Goal: Task Accomplishment & Management: Use online tool/utility

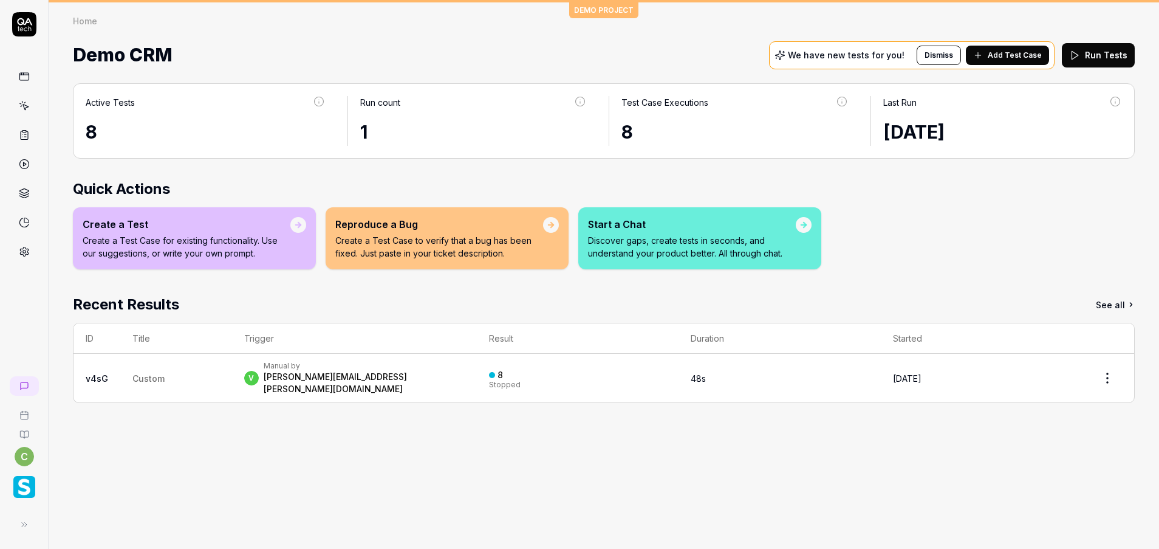
click at [27, 483] on img "button" at bounding box center [24, 487] width 22 height 22
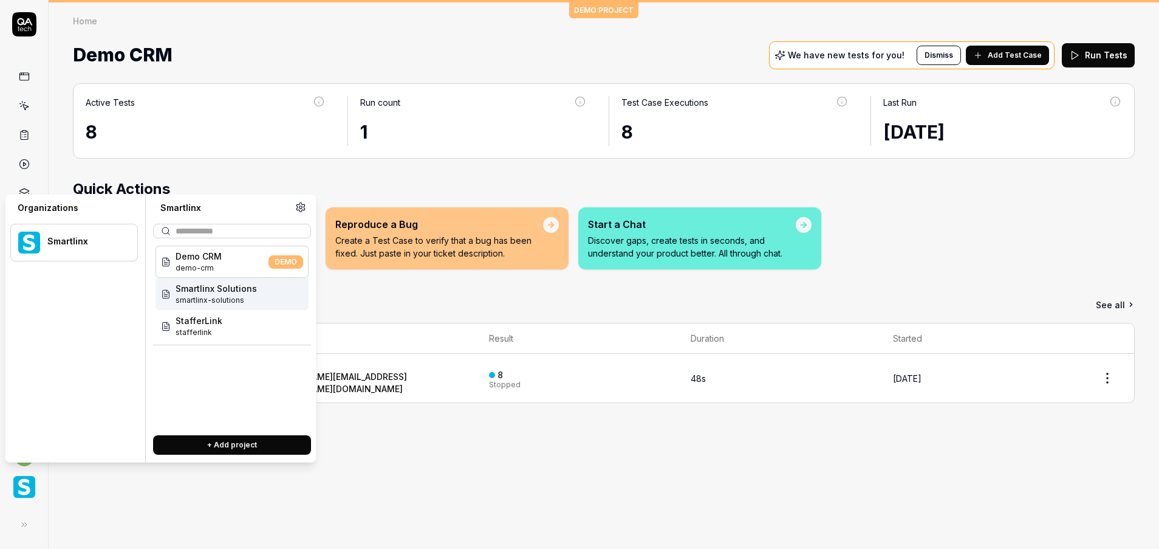
click at [205, 295] on span "smartlinx-solutions" at bounding box center [216, 300] width 81 height 11
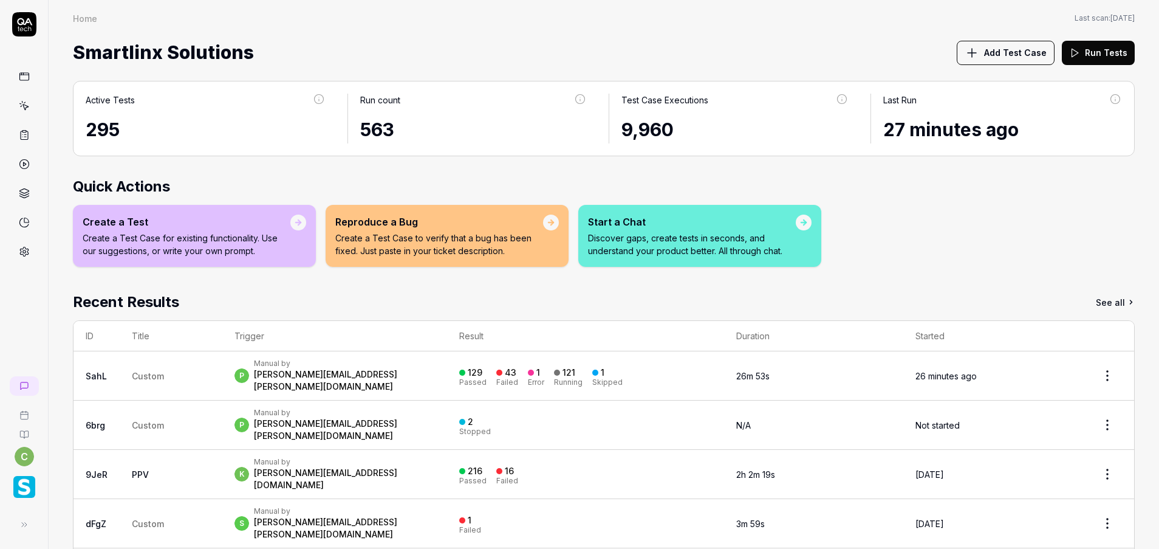
click at [25, 110] on icon at bounding box center [24, 107] width 5 height 5
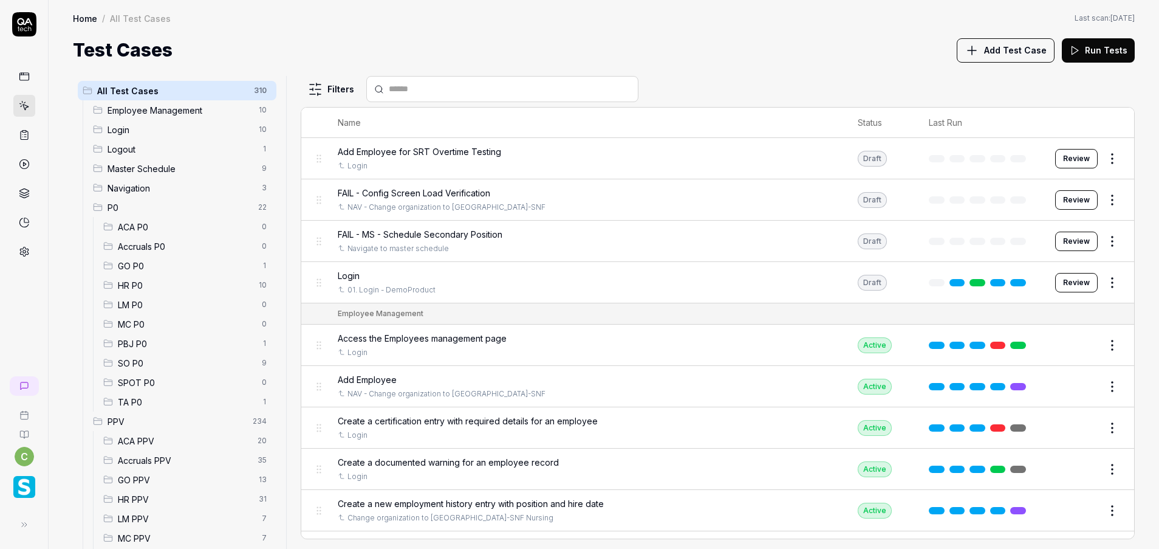
click at [151, 484] on span "GO PPV" at bounding box center [185, 479] width 134 height 13
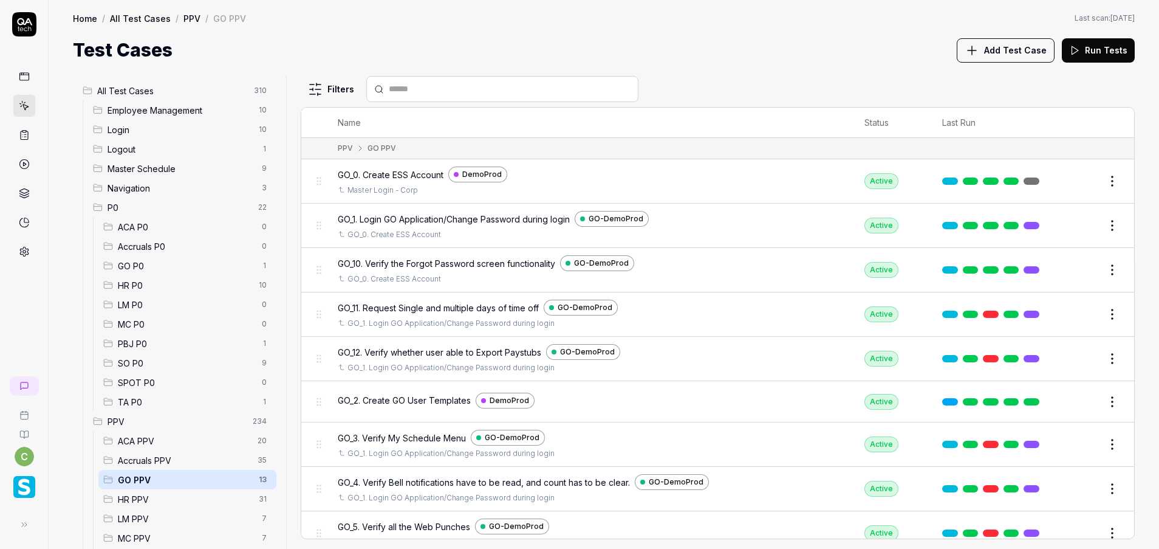
click at [143, 521] on span "MC PPV" at bounding box center [186, 538] width 137 height 13
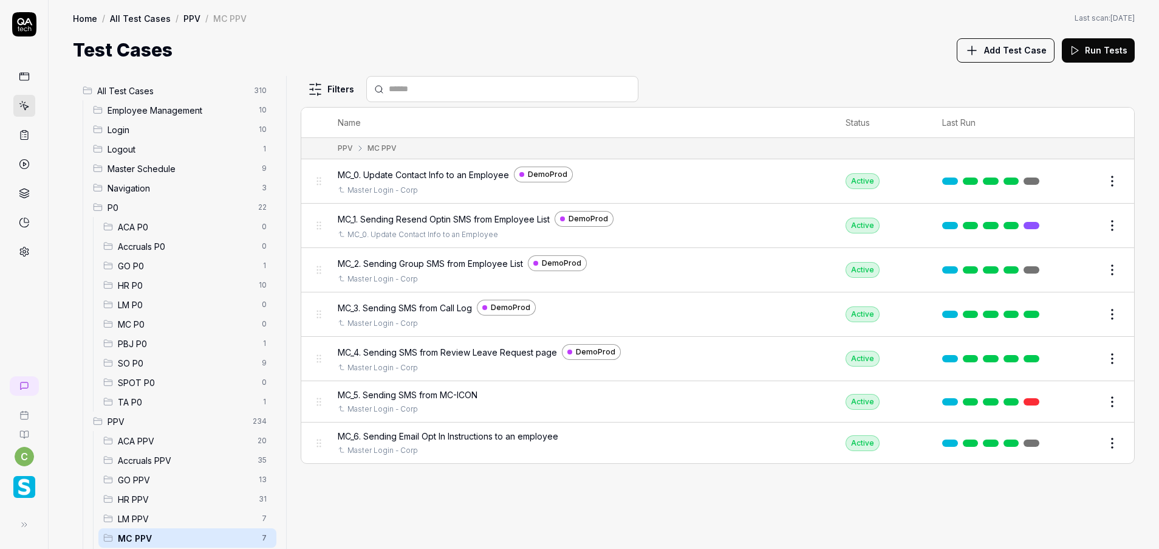
click at [23, 246] on icon at bounding box center [24, 251] width 11 height 11
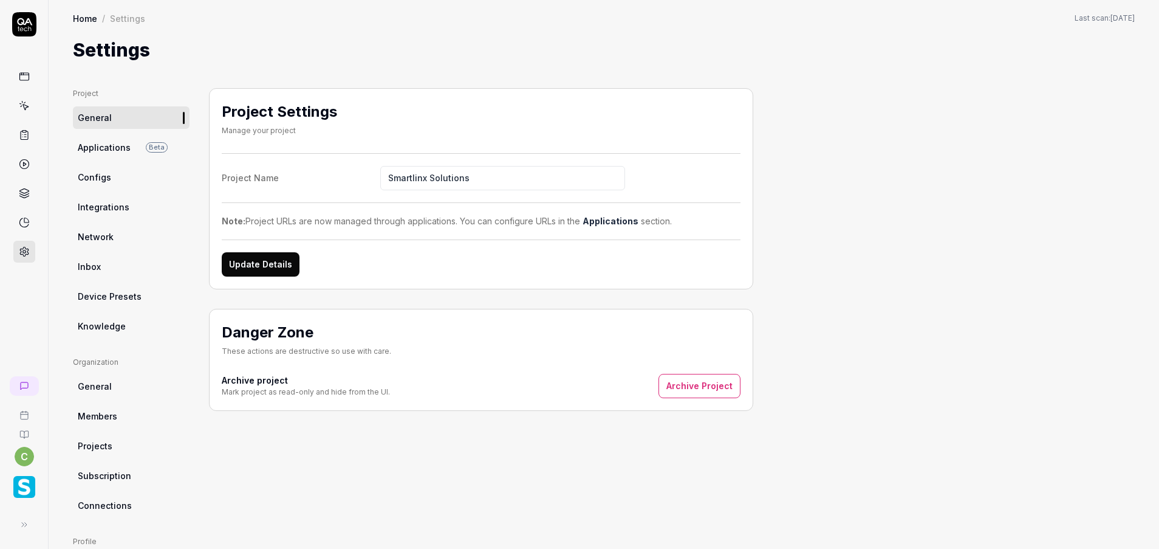
click at [105, 167] on link "Configs" at bounding box center [131, 177] width 117 height 22
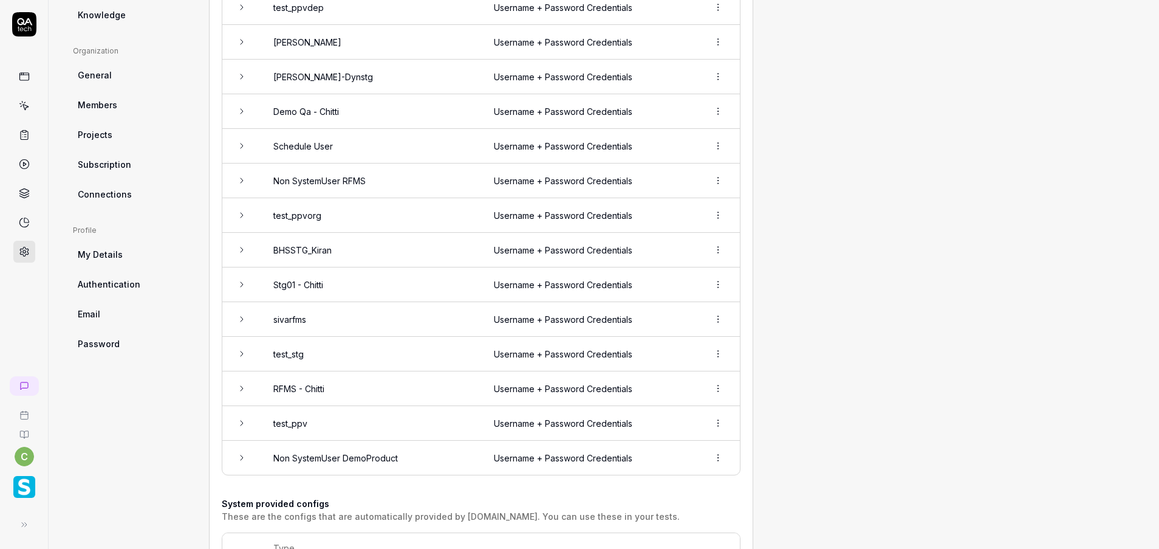
scroll to position [311, 0]
click at [715, 388] on html "c Home / Settings Home / Settings Last scan: [DATE] Settings Project General Ap…" at bounding box center [579, 274] width 1159 height 549
click at [645, 444] on icon at bounding box center [641, 443] width 10 height 10
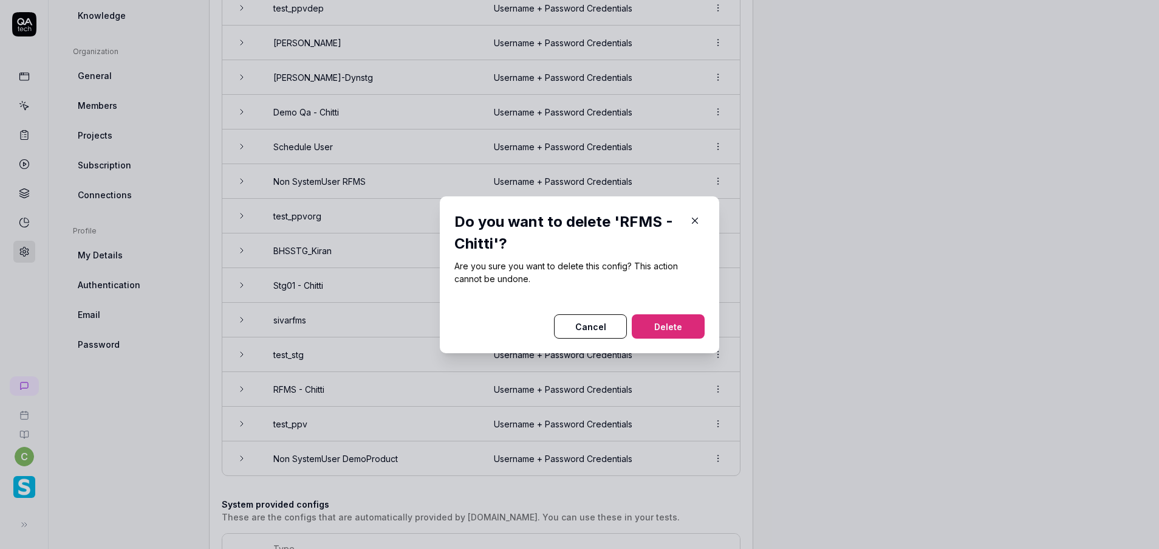
click at [662, 332] on button "Delete" at bounding box center [668, 326] width 73 height 24
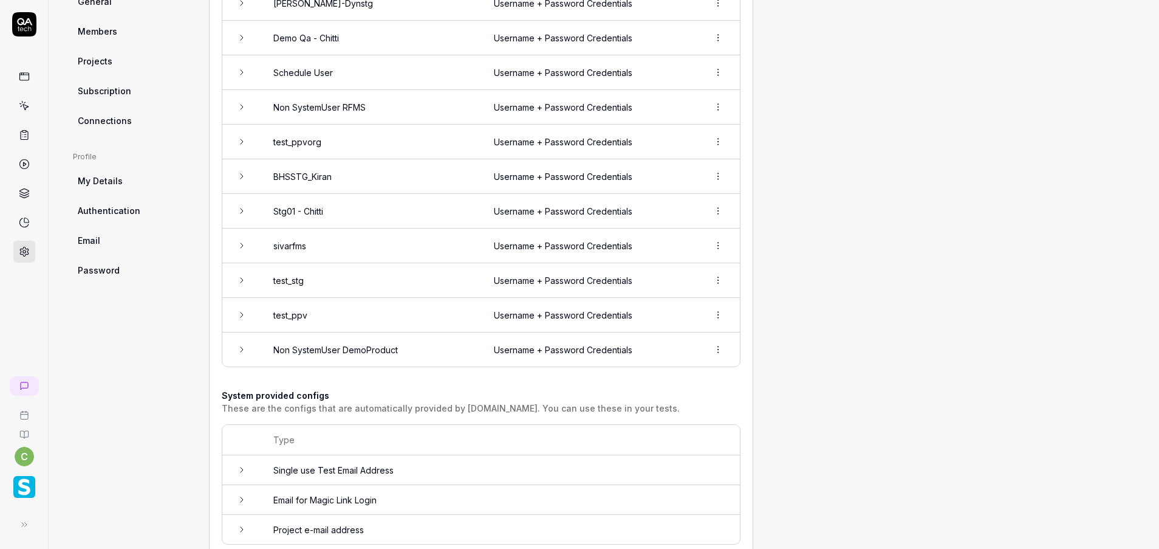
scroll to position [389, 0]
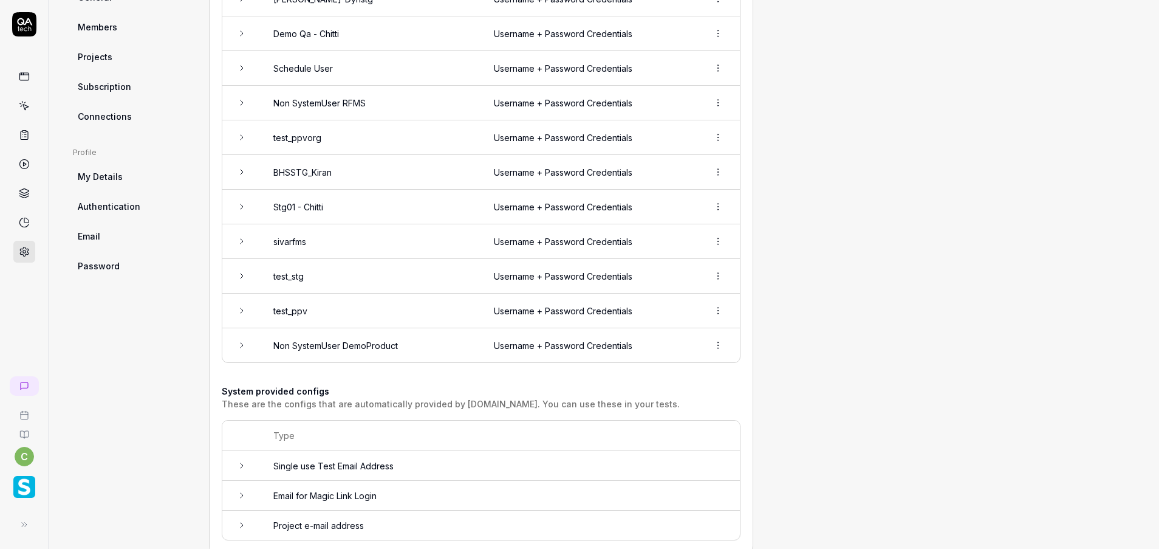
click at [25, 98] on link at bounding box center [24, 106] width 22 height 22
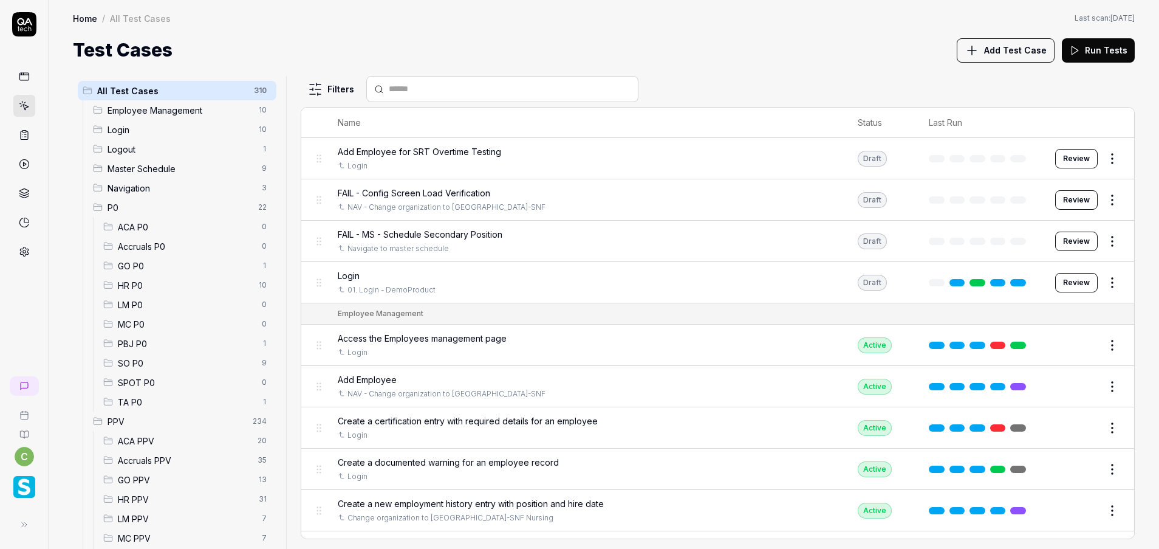
click at [129, 521] on span "MC PPV" at bounding box center [186, 538] width 137 height 13
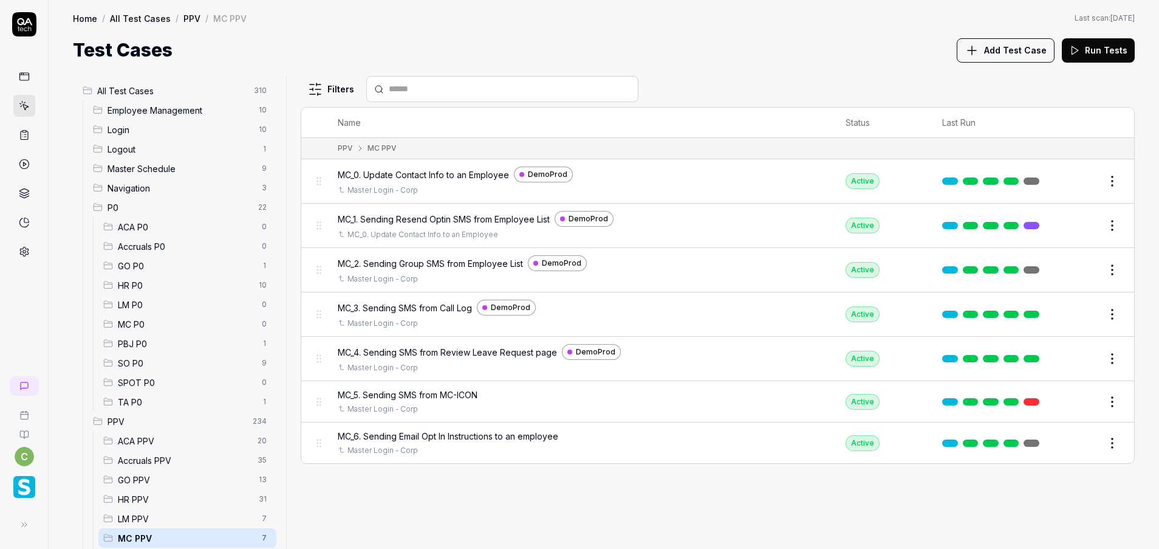
click at [129, 518] on span "LM PPV" at bounding box center [186, 518] width 137 height 13
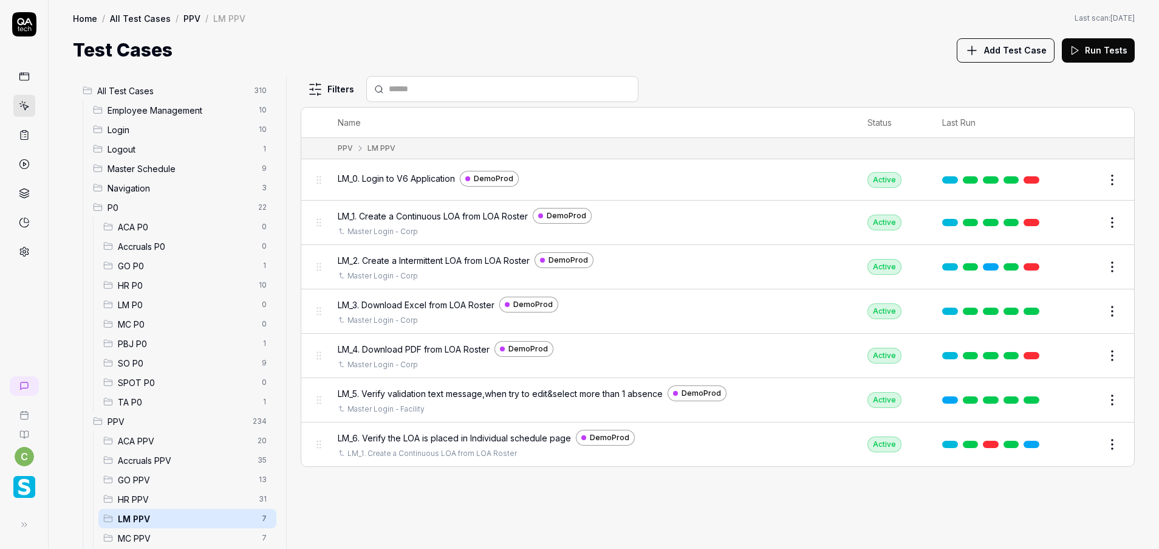
click at [146, 481] on span "GO PPV" at bounding box center [185, 479] width 134 height 13
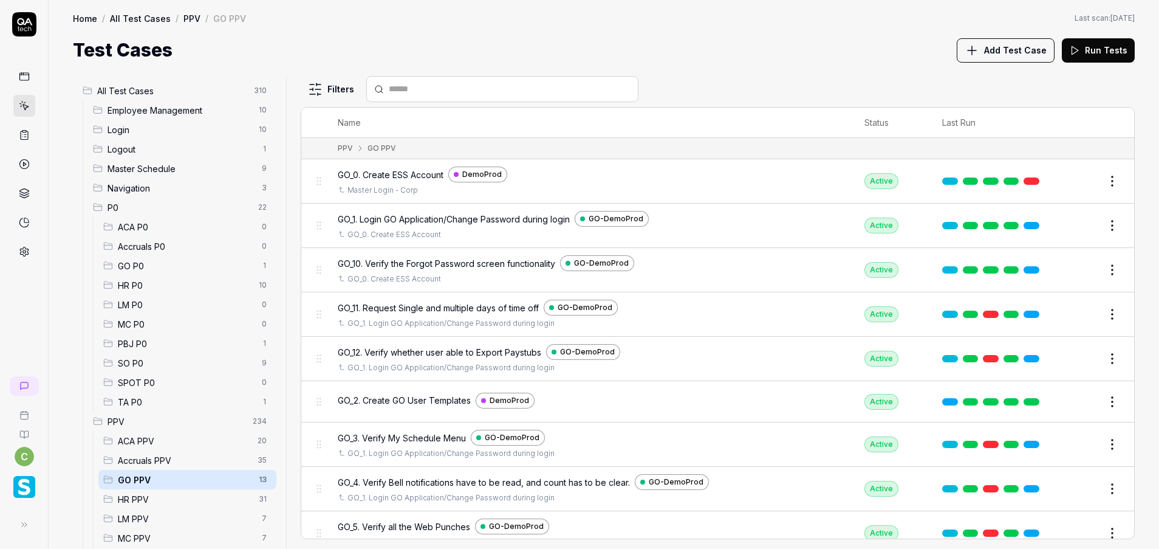
click at [1024, 182] on link at bounding box center [1032, 180] width 16 height 7
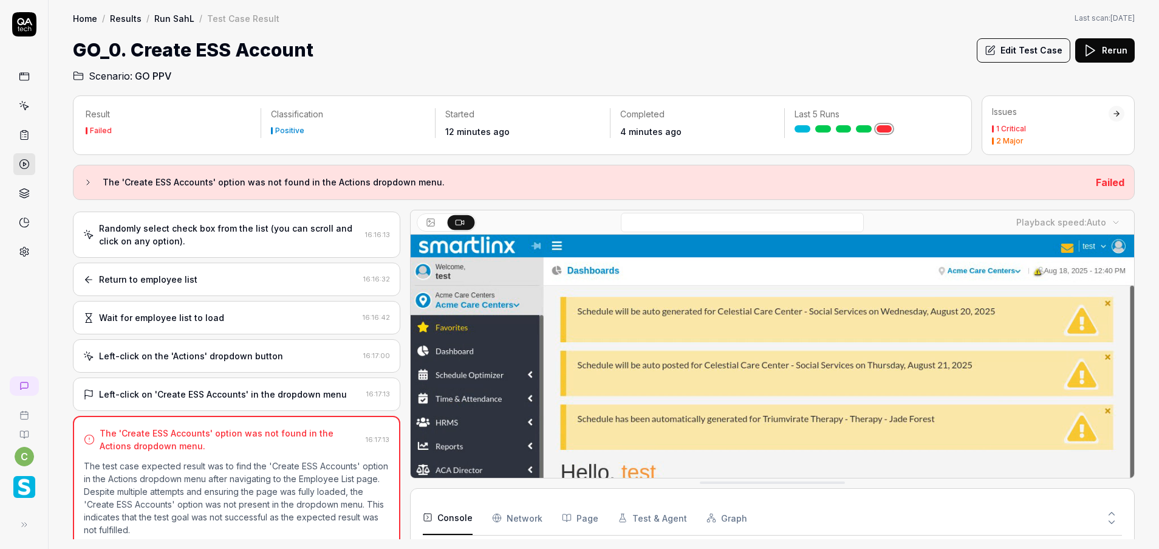
scroll to position [1252, 0]
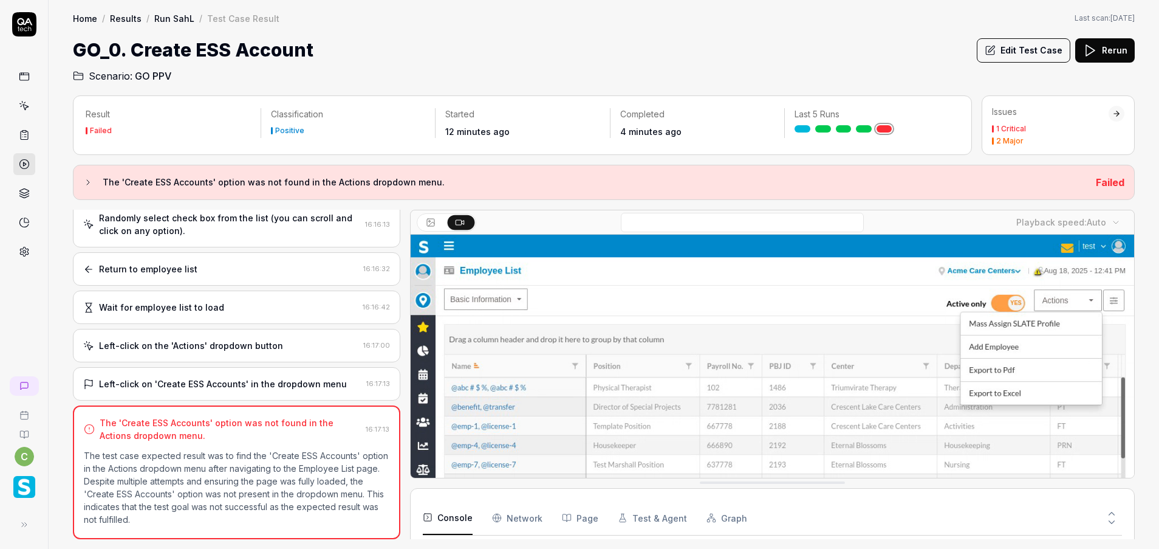
click at [1018, 52] on button "Edit Test Case" at bounding box center [1024, 50] width 94 height 24
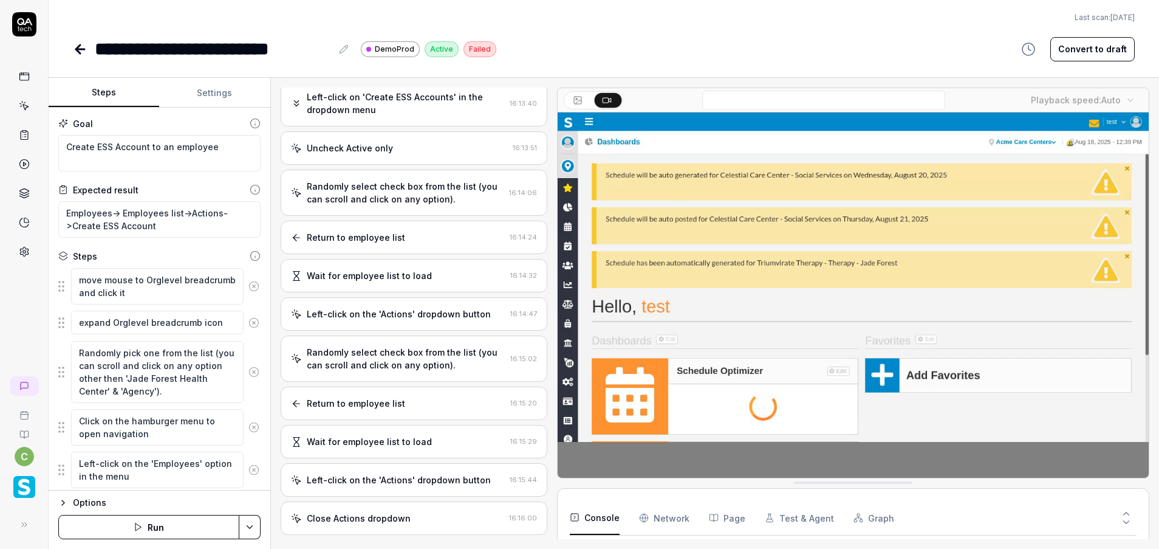
scroll to position [1232, 0]
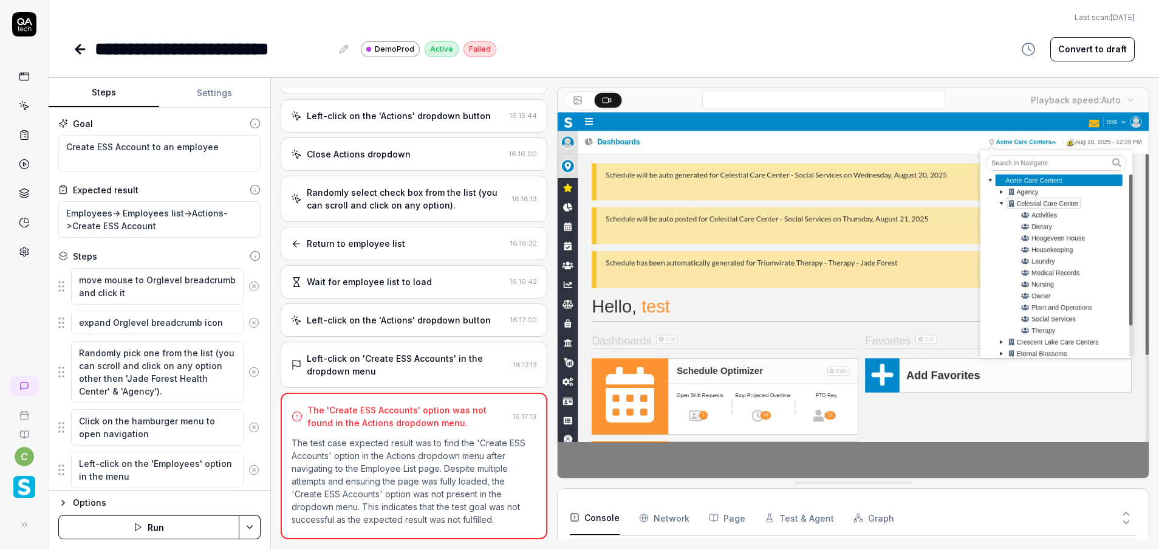
type textarea "*"
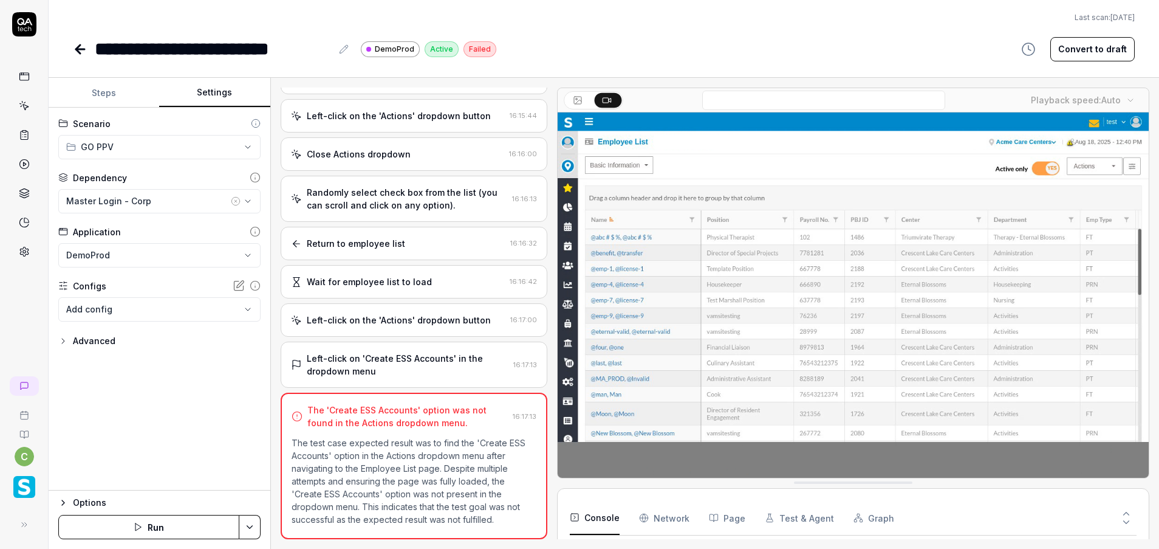
click at [219, 83] on button "Settings" at bounding box center [214, 92] width 111 height 29
click at [233, 197] on icon "button" at bounding box center [236, 201] width 10 height 10
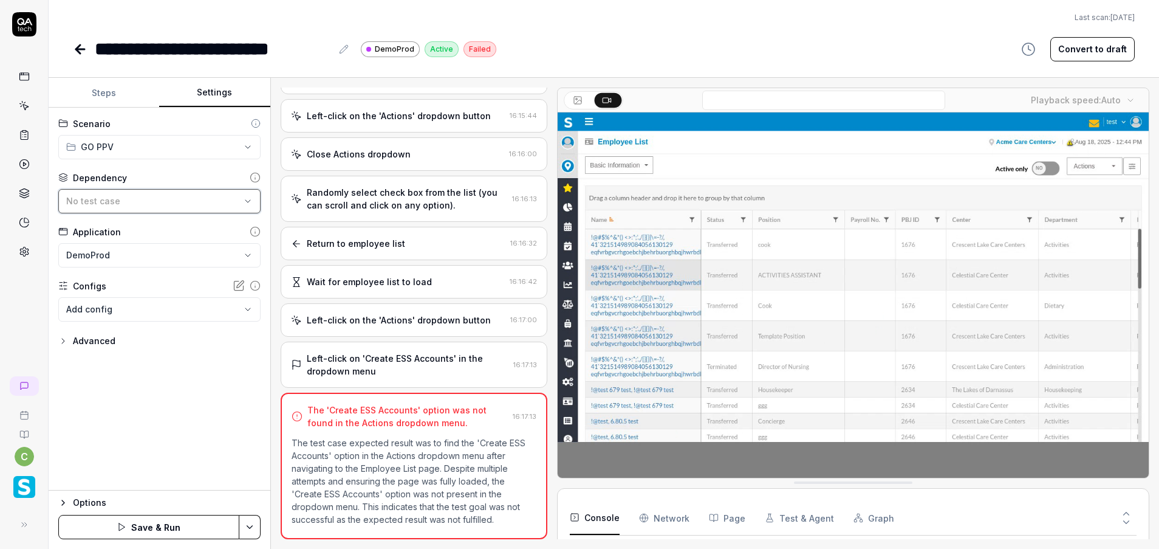
click at [197, 201] on div "No test case" at bounding box center [153, 200] width 174 height 13
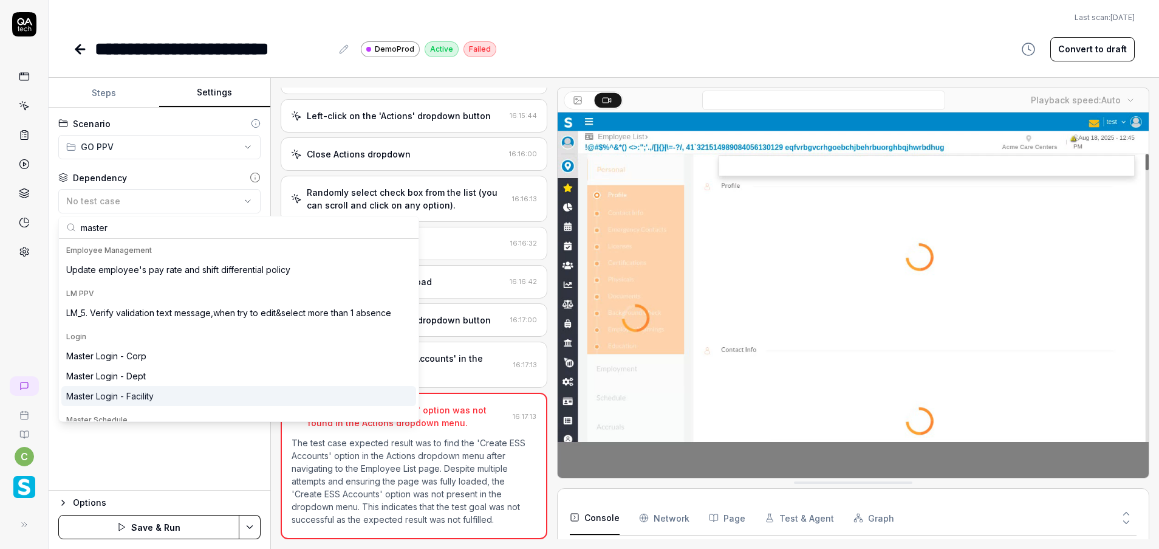
type input "master"
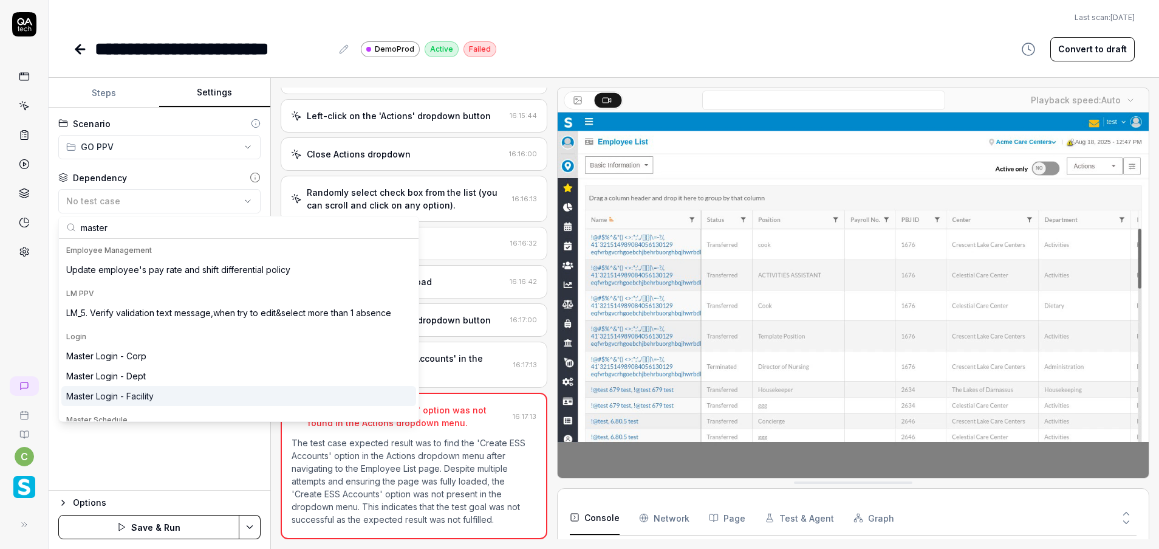
click at [153, 399] on div "Master Login - Facility" at bounding box center [110, 396] width 88 height 13
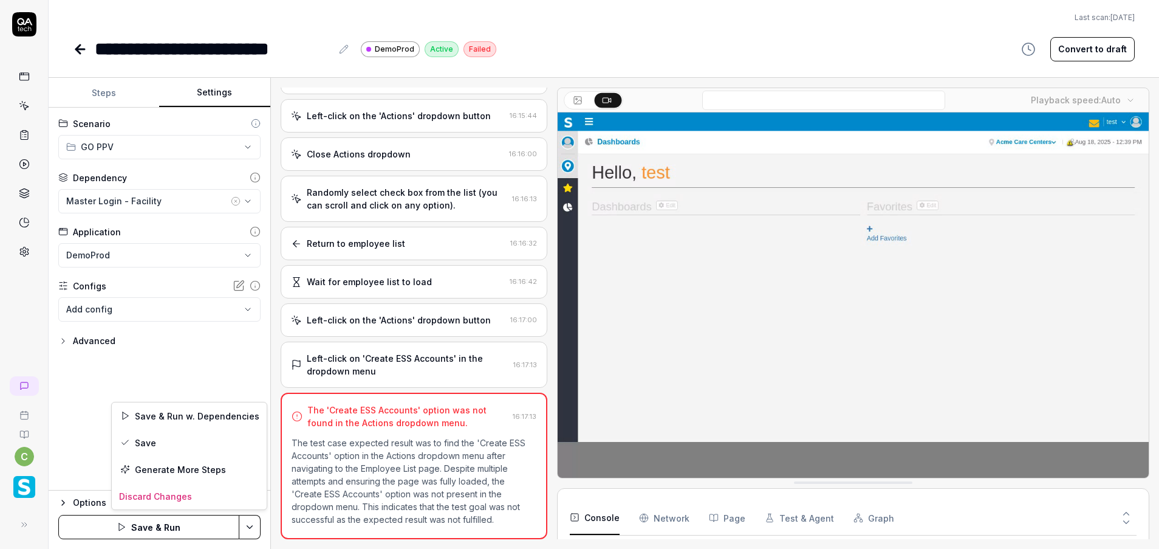
click at [249, 521] on html "**********" at bounding box center [579, 274] width 1159 height 549
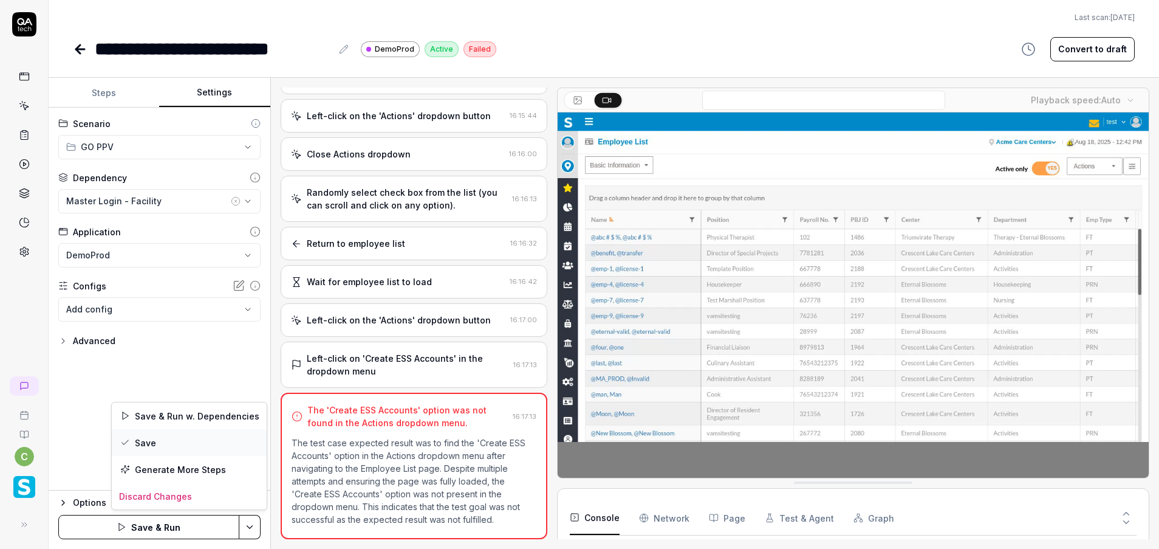
click at [165, 439] on div "Save" at bounding box center [189, 442] width 155 height 27
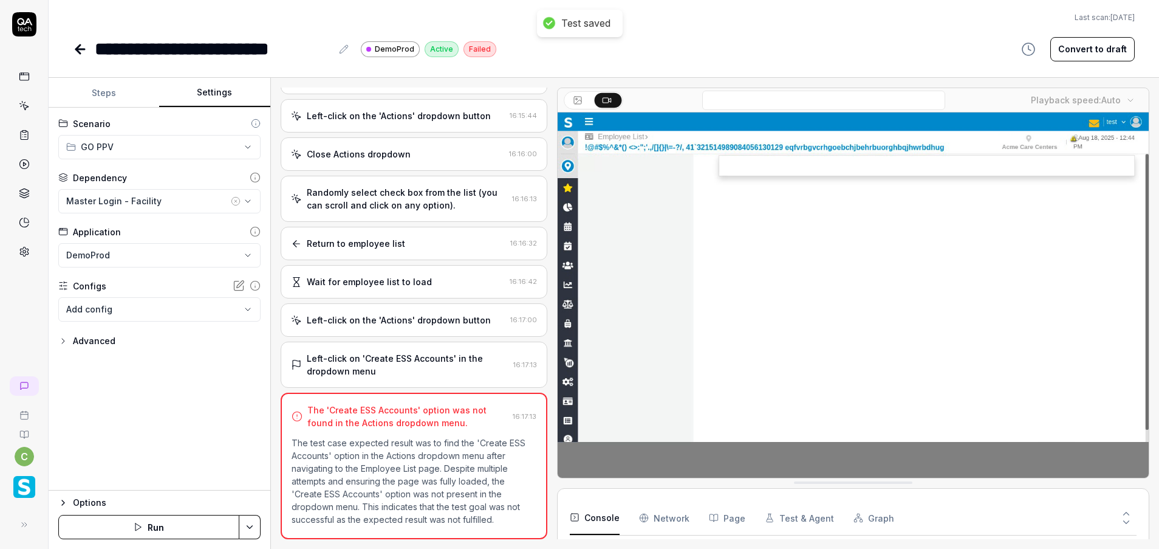
click at [27, 109] on icon at bounding box center [24, 105] width 11 height 11
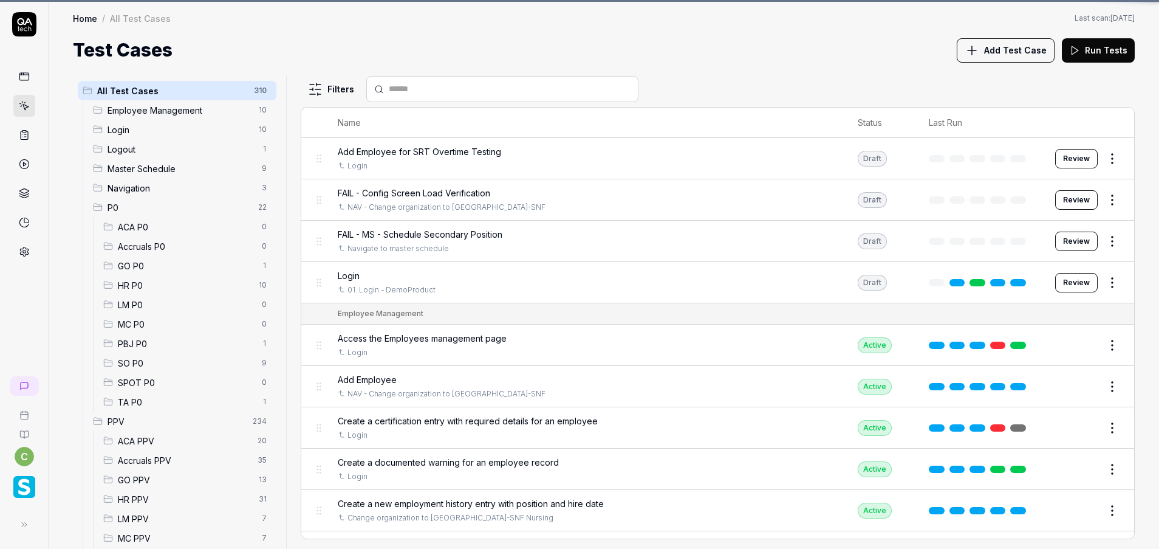
click at [100, 90] on span "All Test Cases" at bounding box center [171, 90] width 149 height 13
click at [579, 55] on div "Test Cases Add Test Case Run Tests" at bounding box center [604, 49] width 1062 height 27
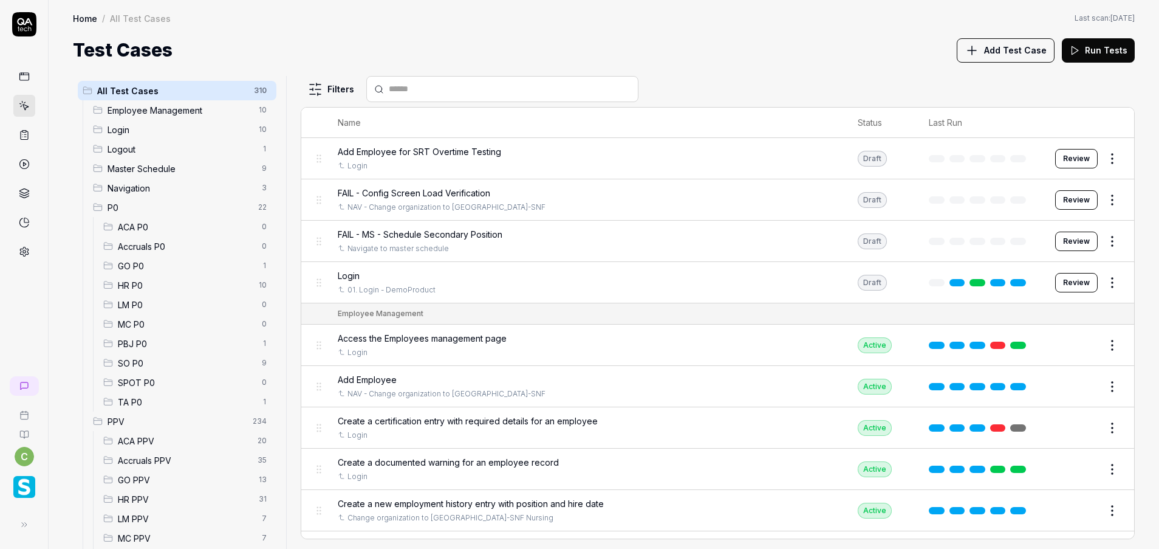
click at [136, 509] on div "LM PPV 7" at bounding box center [187, 518] width 178 height 19
click at [150, 513] on div "LM PPV 7" at bounding box center [187, 518] width 178 height 19
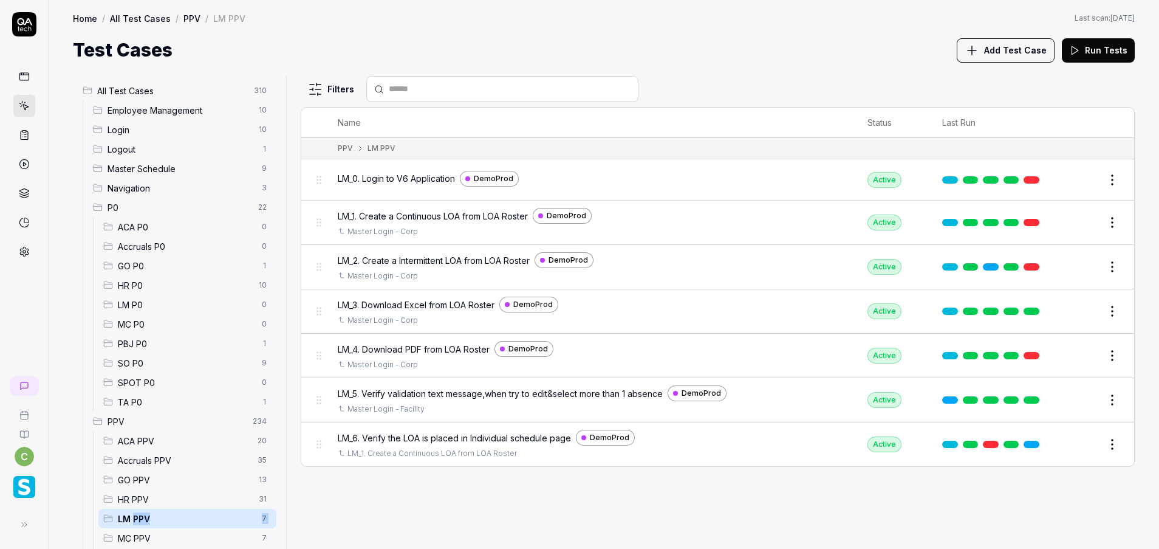
click at [136, 516] on span "LM PPV" at bounding box center [186, 518] width 137 height 13
click at [1091, 174] on button "Edit" at bounding box center [1083, 179] width 29 height 19
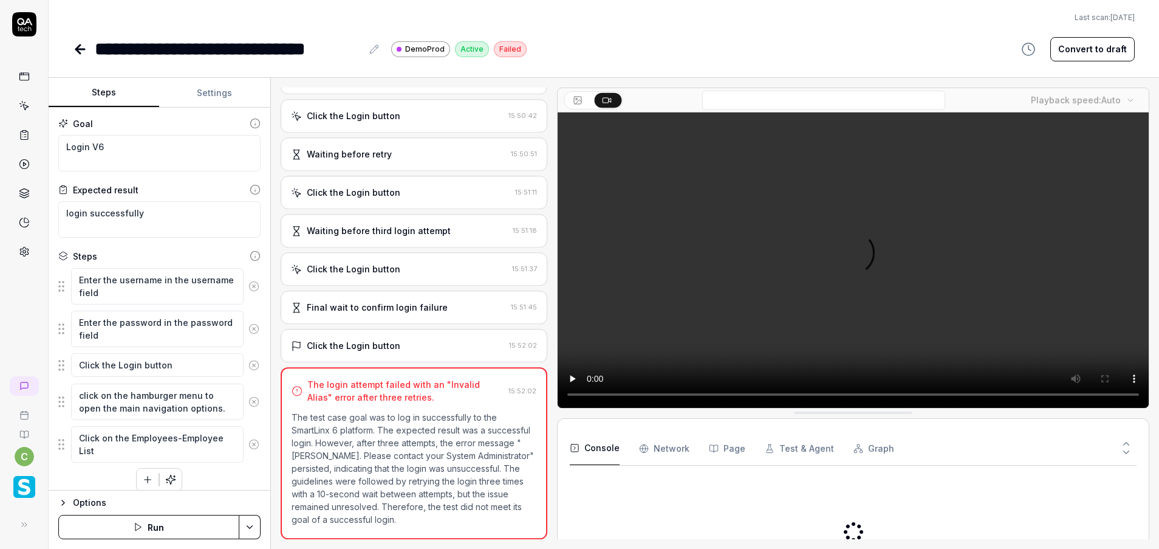
scroll to position [122, 0]
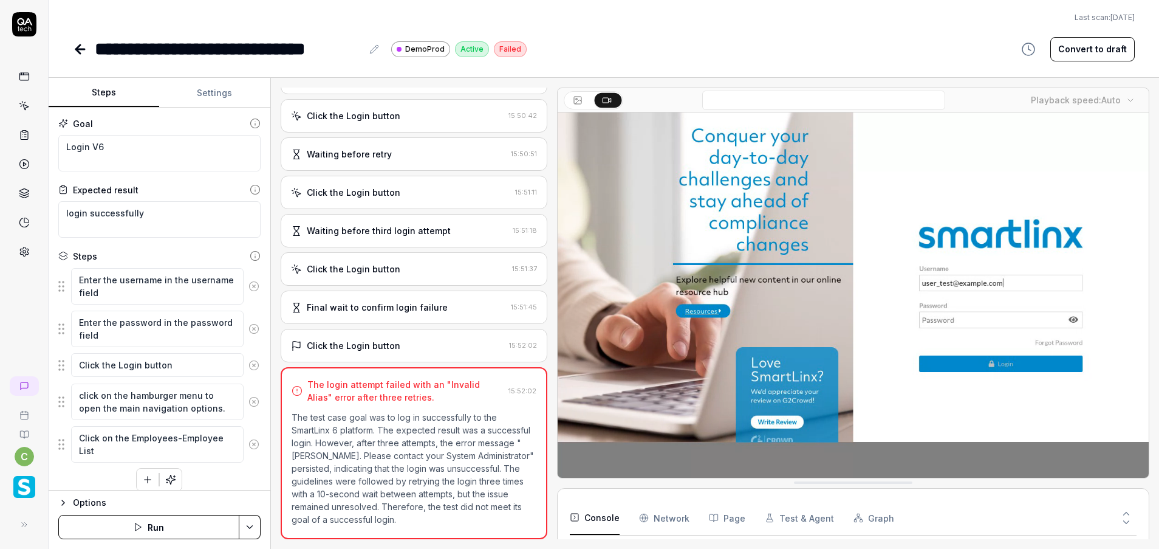
scroll to position [45, 0]
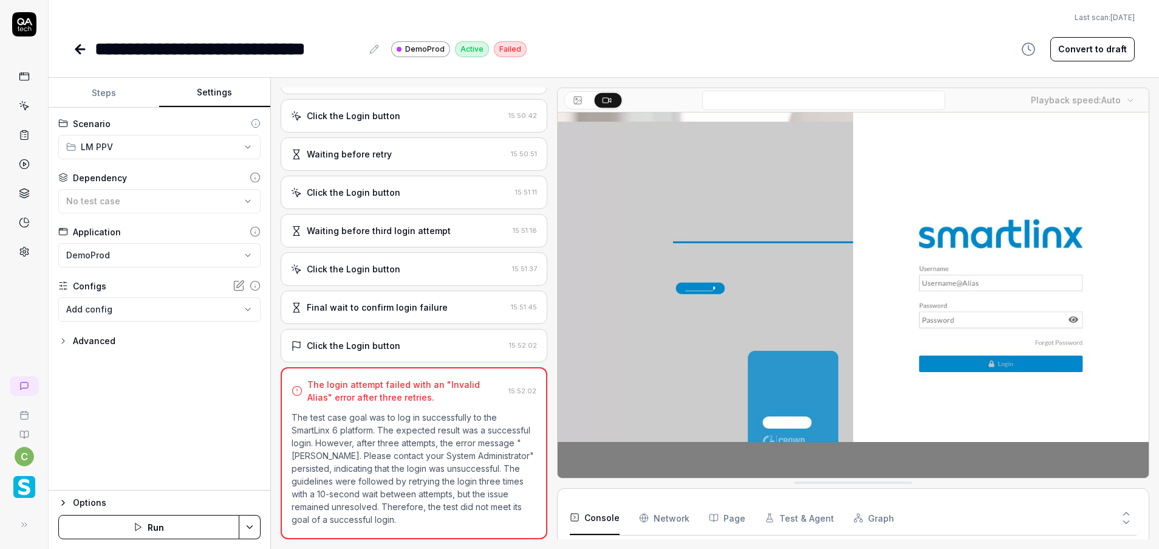
click at [211, 101] on button "Settings" at bounding box center [214, 92] width 111 height 29
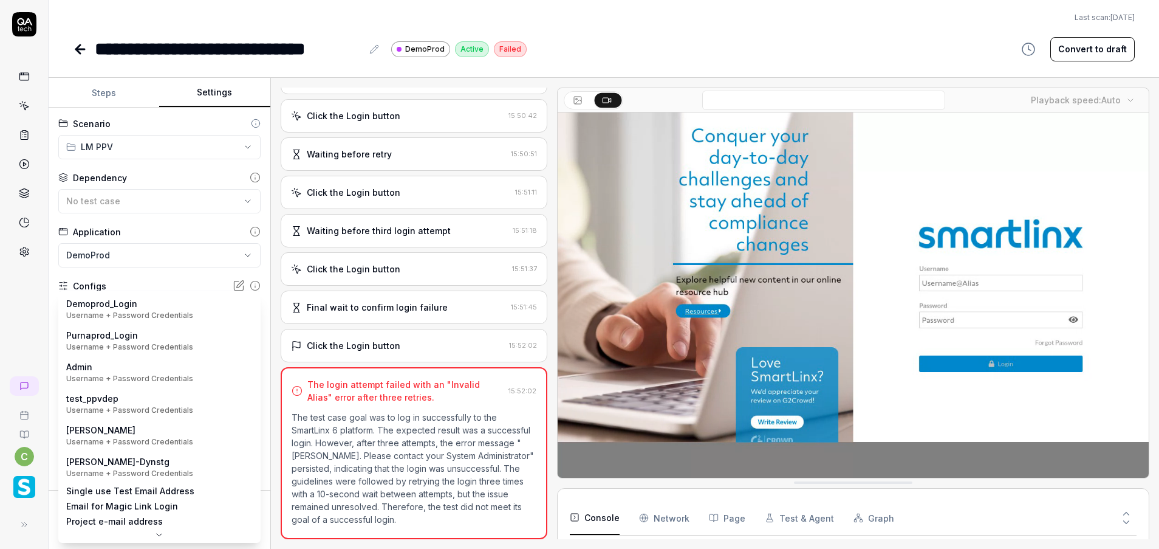
click at [244, 309] on body "**********" at bounding box center [579, 274] width 1159 height 549
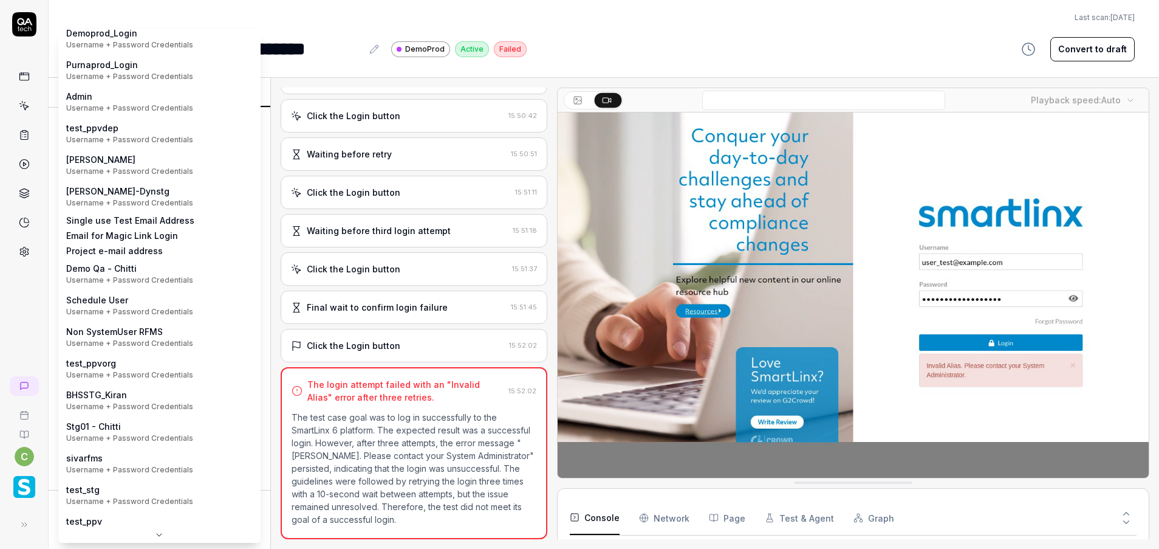
scroll to position [35, 0]
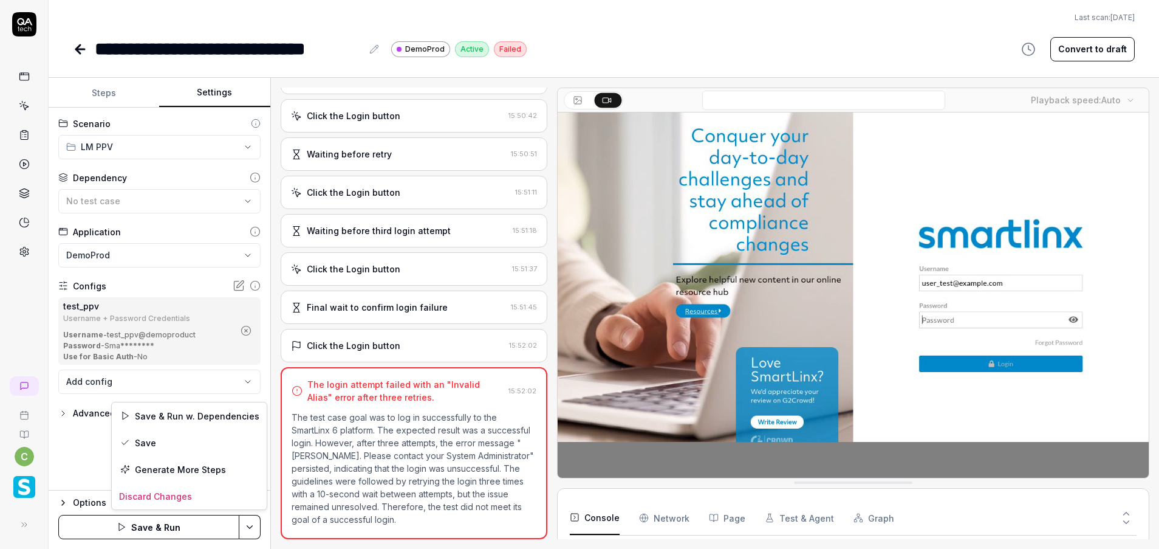
click at [240, 515] on html "**********" at bounding box center [579, 274] width 1159 height 549
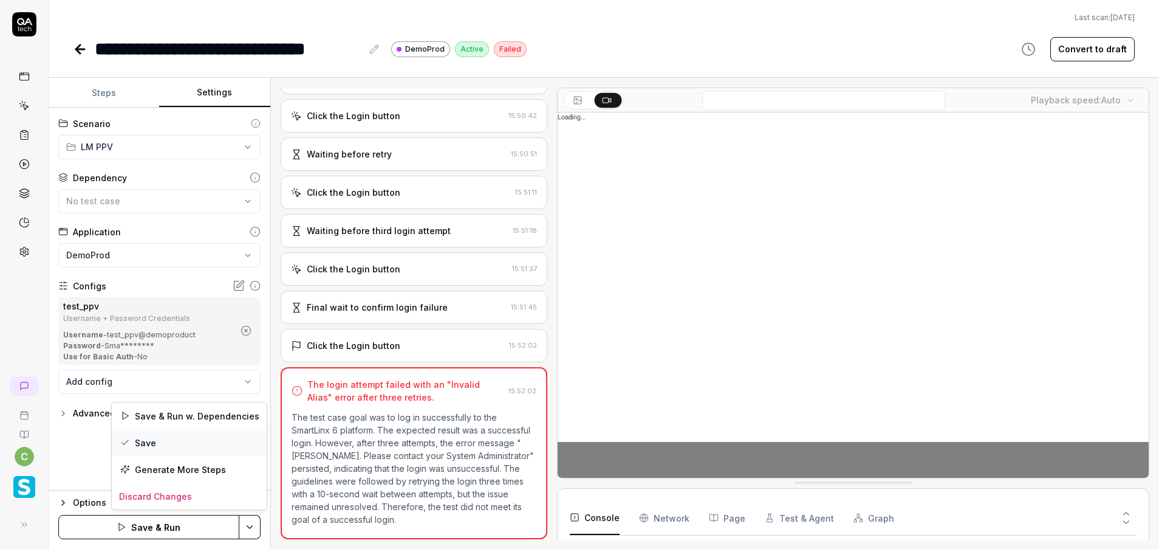
click at [192, 445] on div "Save" at bounding box center [189, 442] width 155 height 27
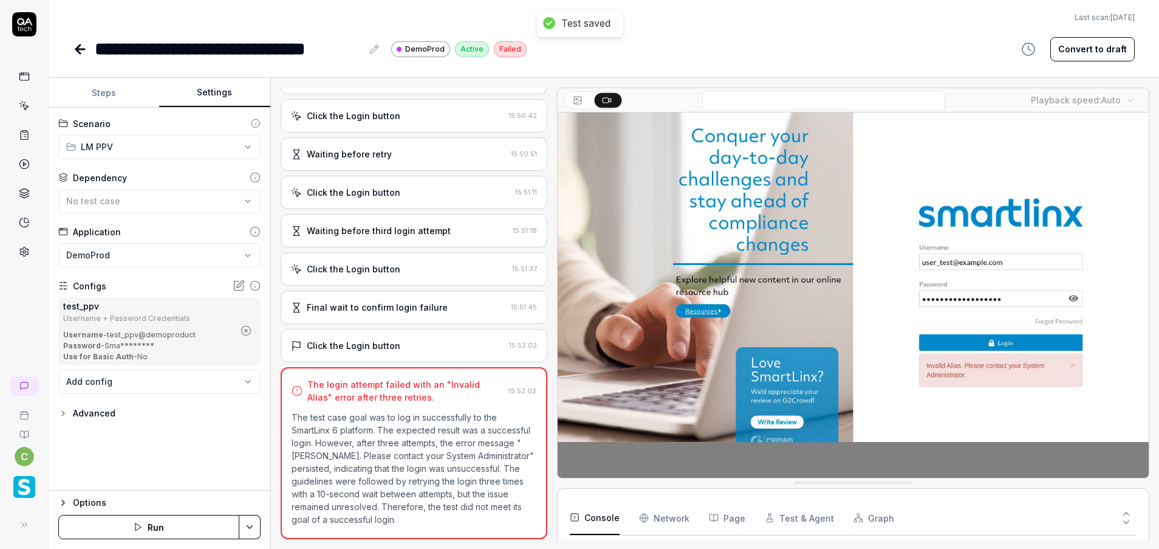
click at [75, 47] on icon at bounding box center [80, 49] width 15 height 15
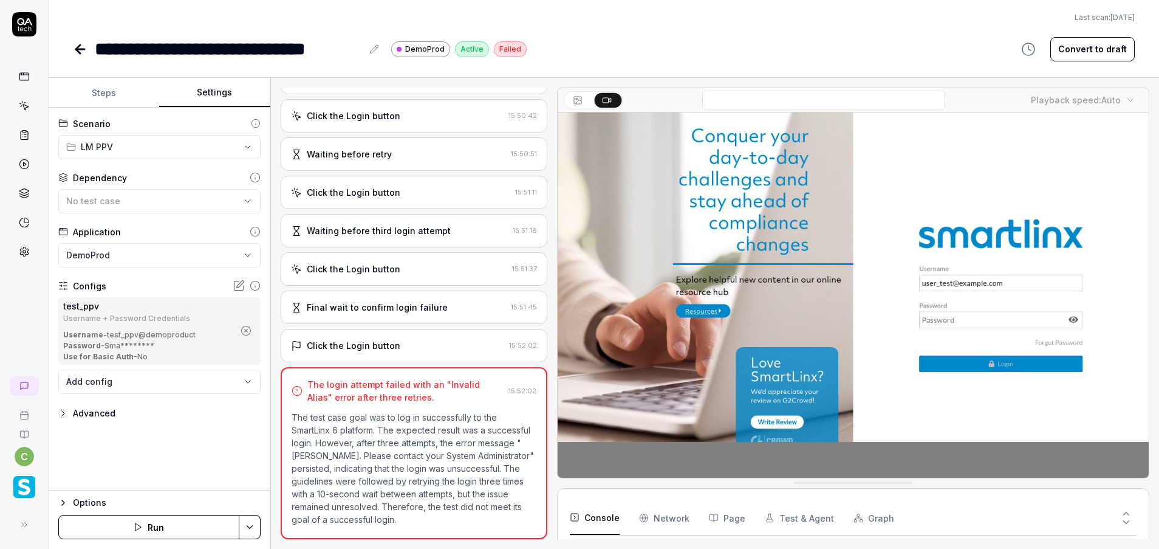
click at [74, 52] on icon at bounding box center [80, 49] width 15 height 15
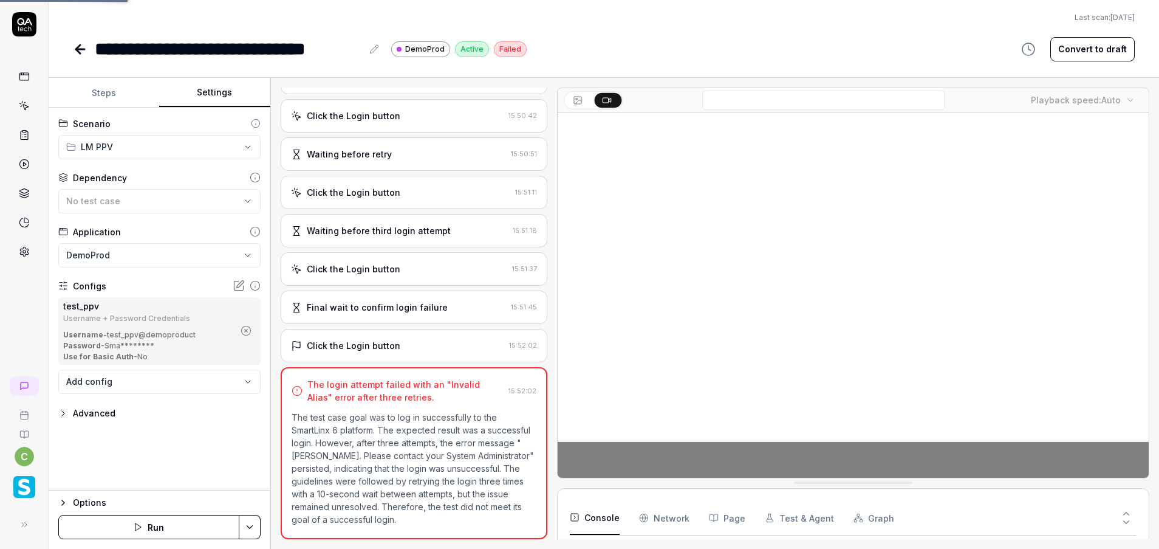
click at [74, 52] on icon at bounding box center [80, 49] width 15 height 15
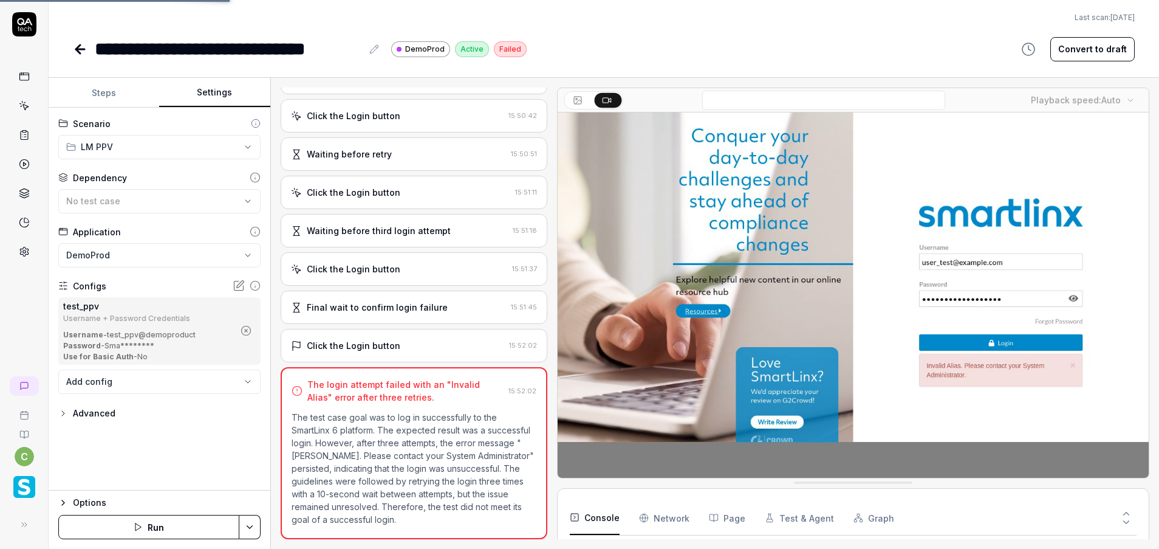
click at [666, 44] on div "**********" at bounding box center [604, 48] width 1062 height 27
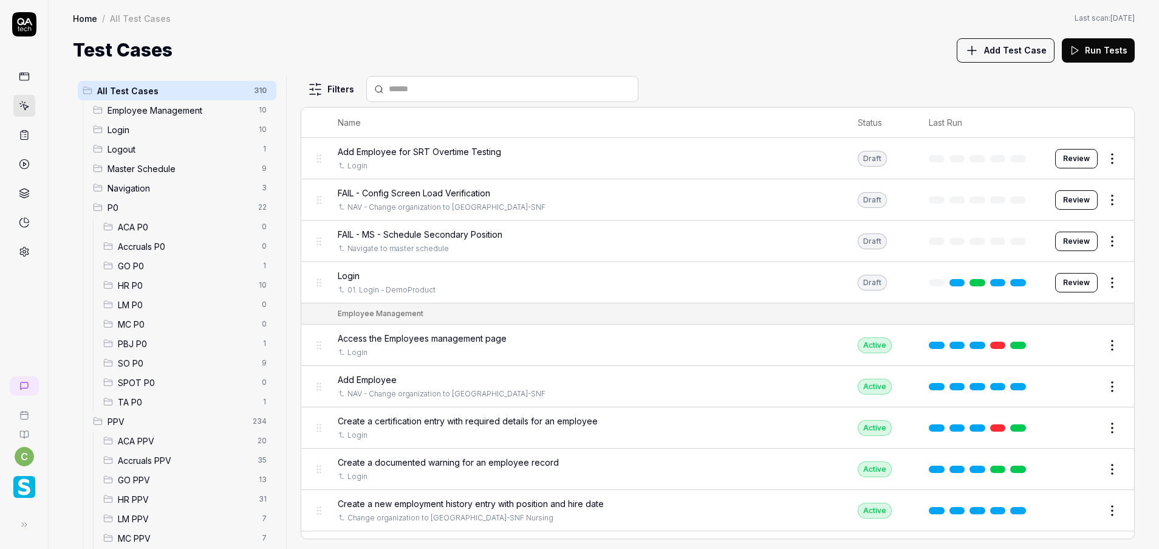
click at [156, 515] on span "LM PPV" at bounding box center [186, 518] width 137 height 13
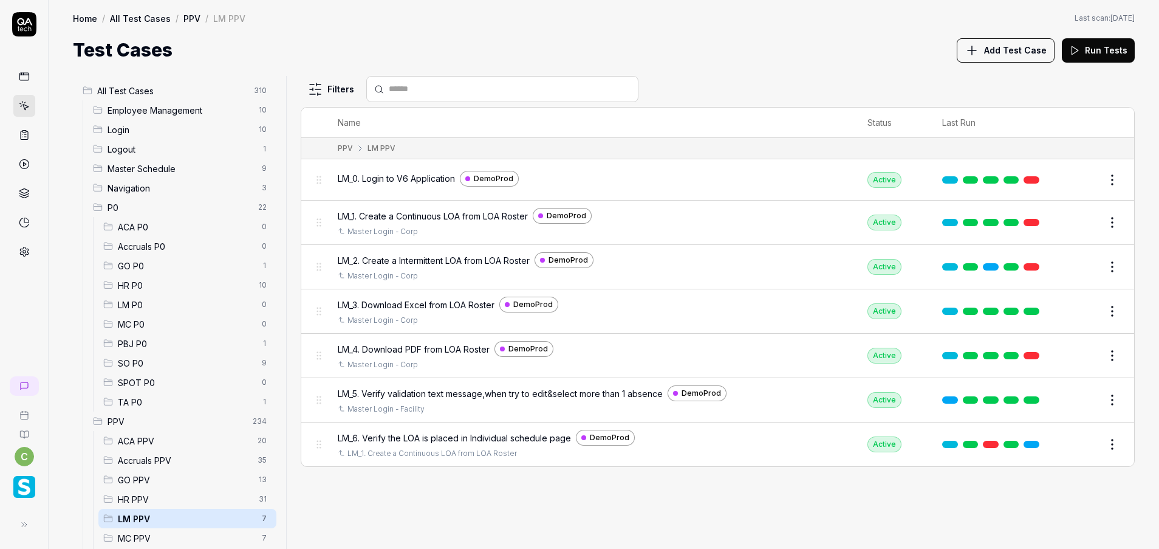
click at [146, 521] on span "MC PPV" at bounding box center [186, 538] width 137 height 13
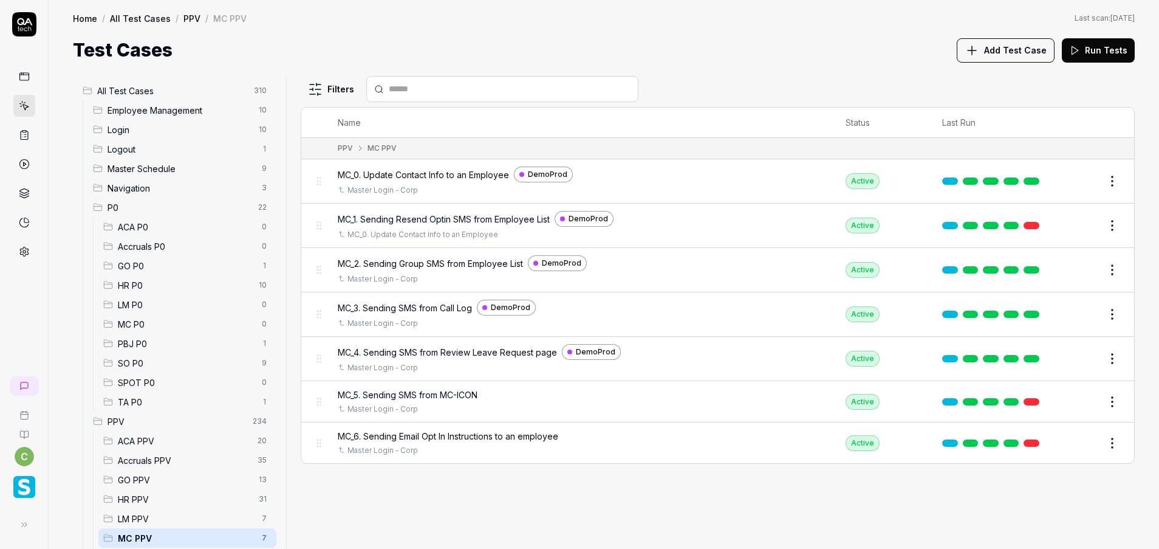
click at [145, 476] on span "GO PPV" at bounding box center [185, 479] width 134 height 13
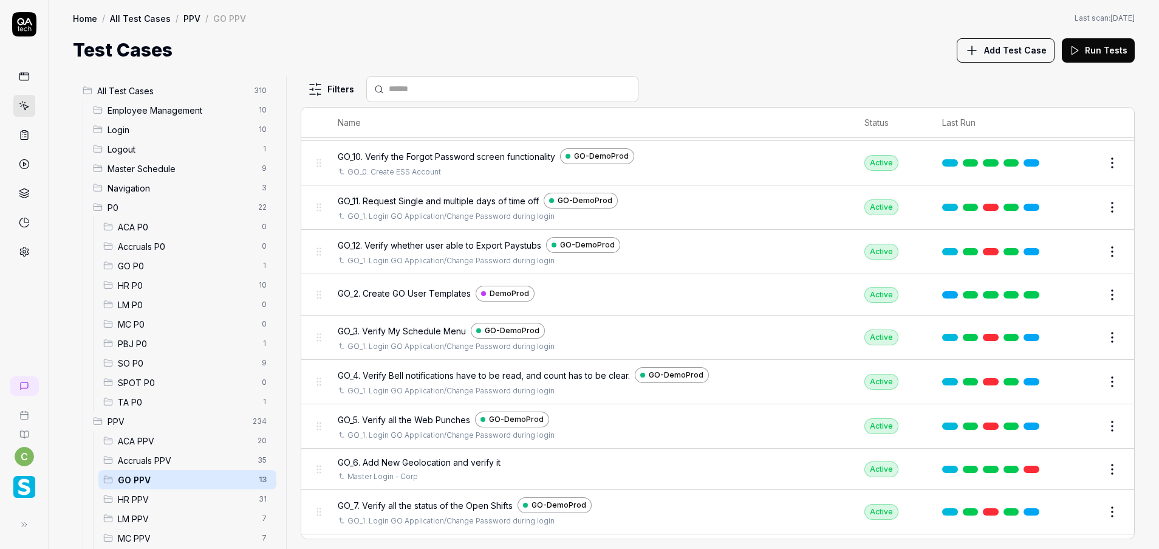
scroll to position [191, 0]
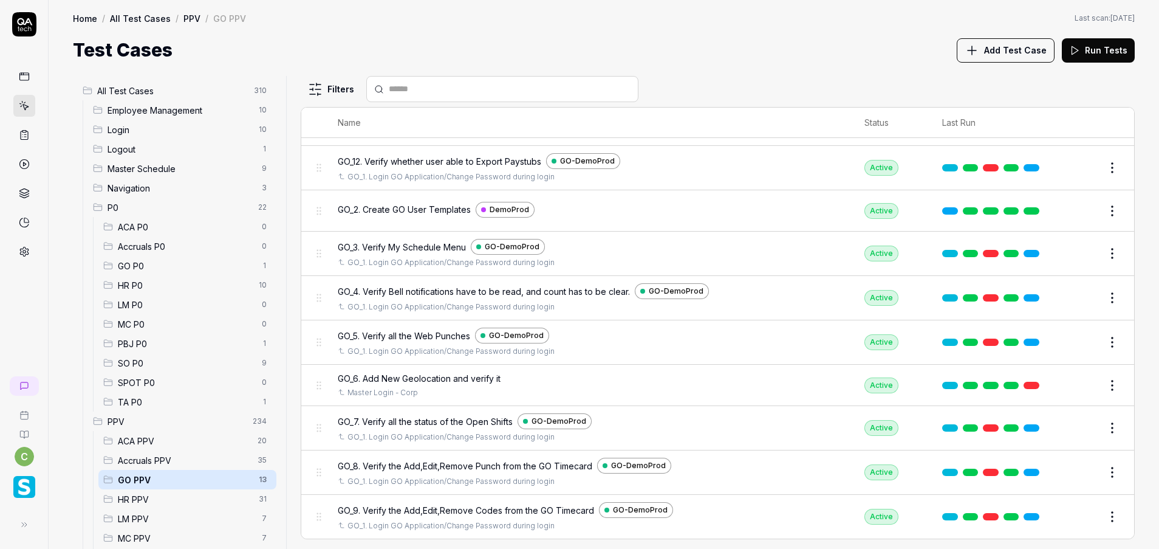
click at [1074, 390] on button "Edit" at bounding box center [1083, 385] width 29 height 19
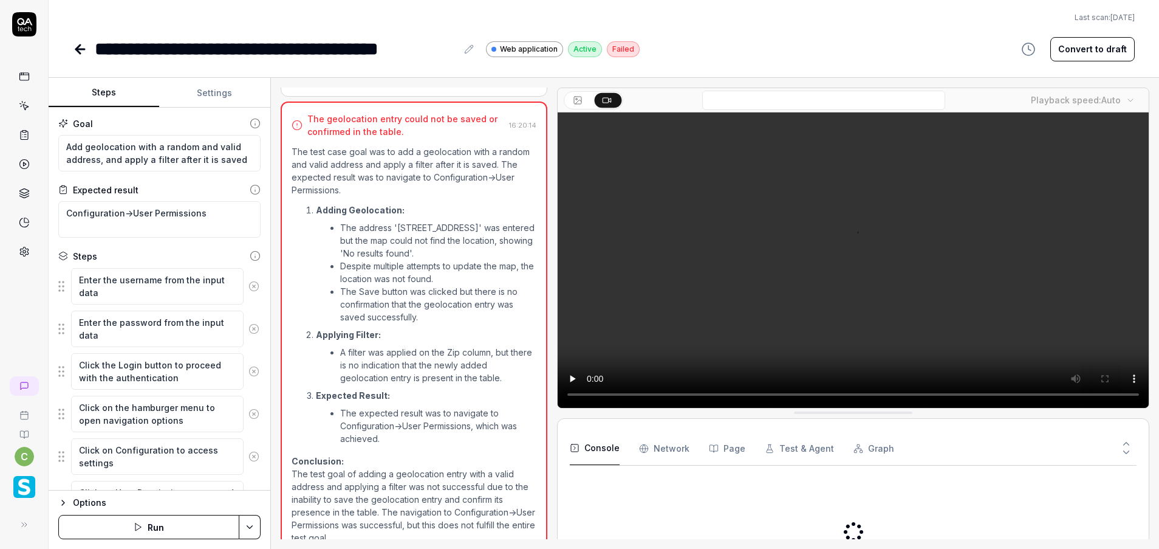
scroll to position [1310, 0]
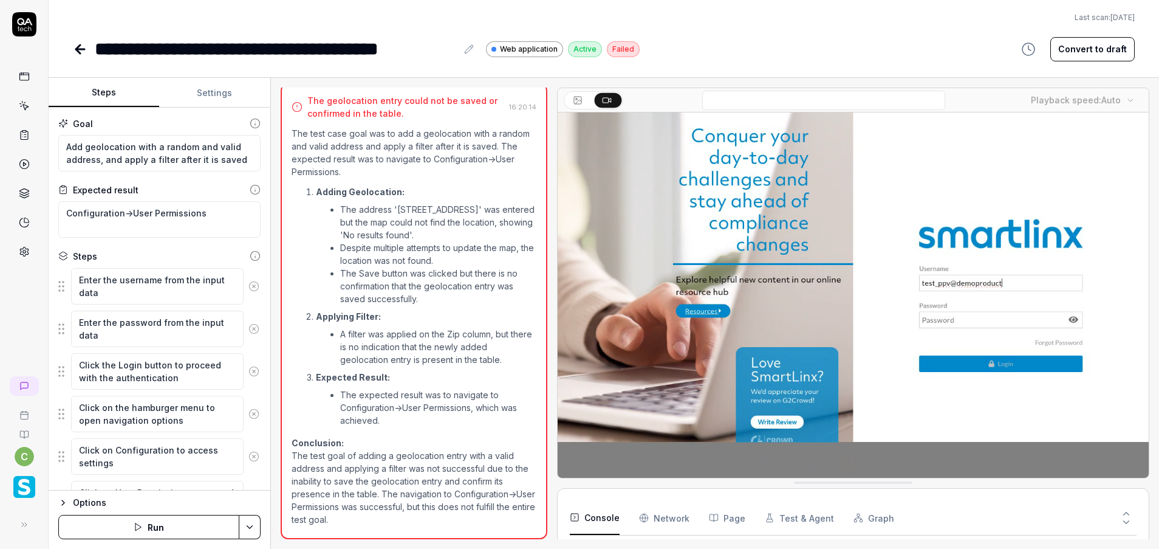
type textarea "*"
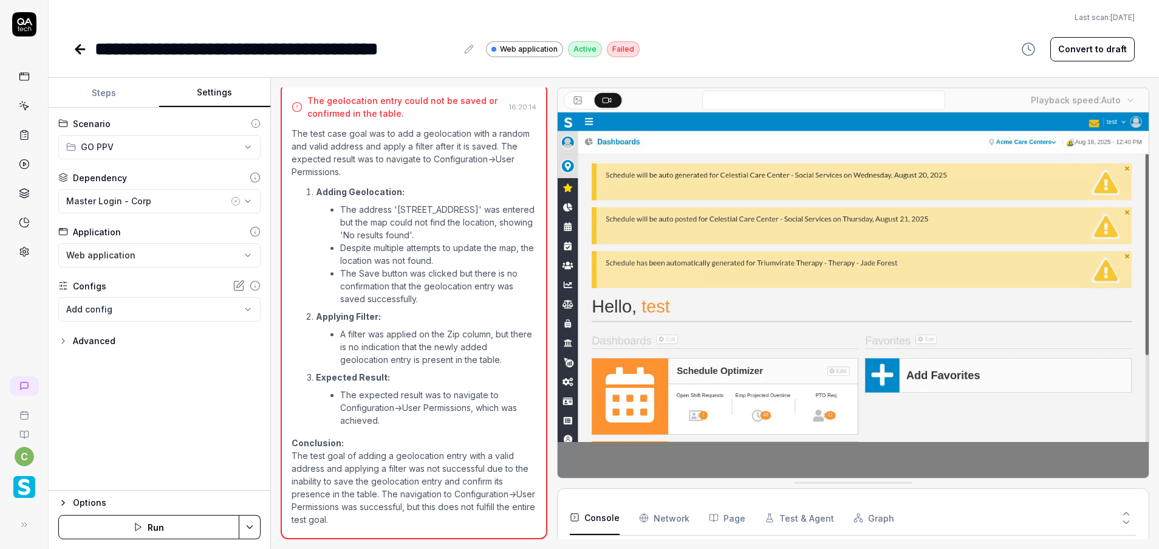
click at [224, 94] on button "Settings" at bounding box center [214, 92] width 111 height 29
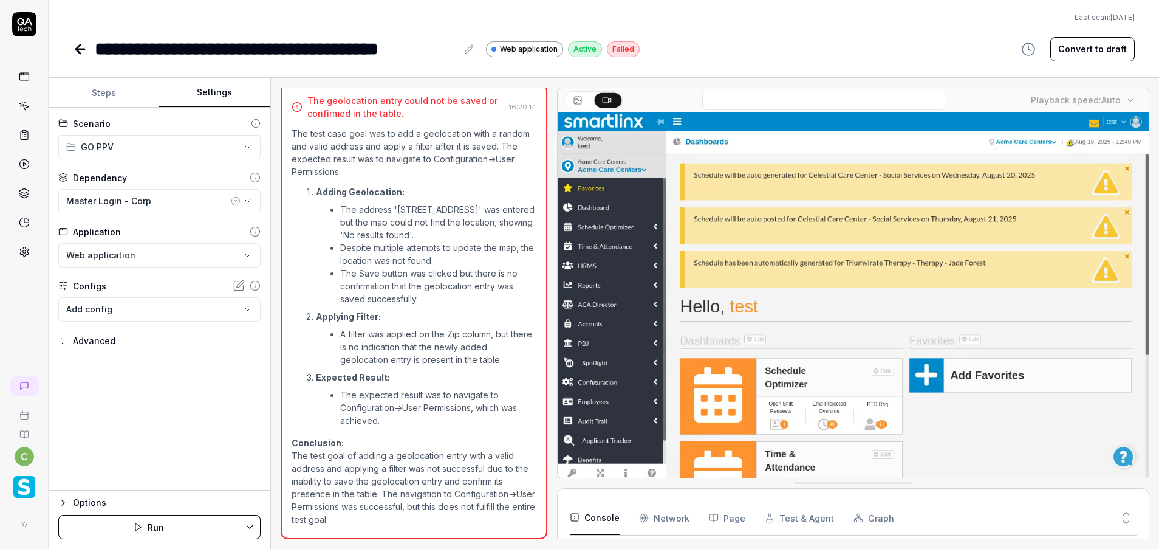
scroll to position [785, 0]
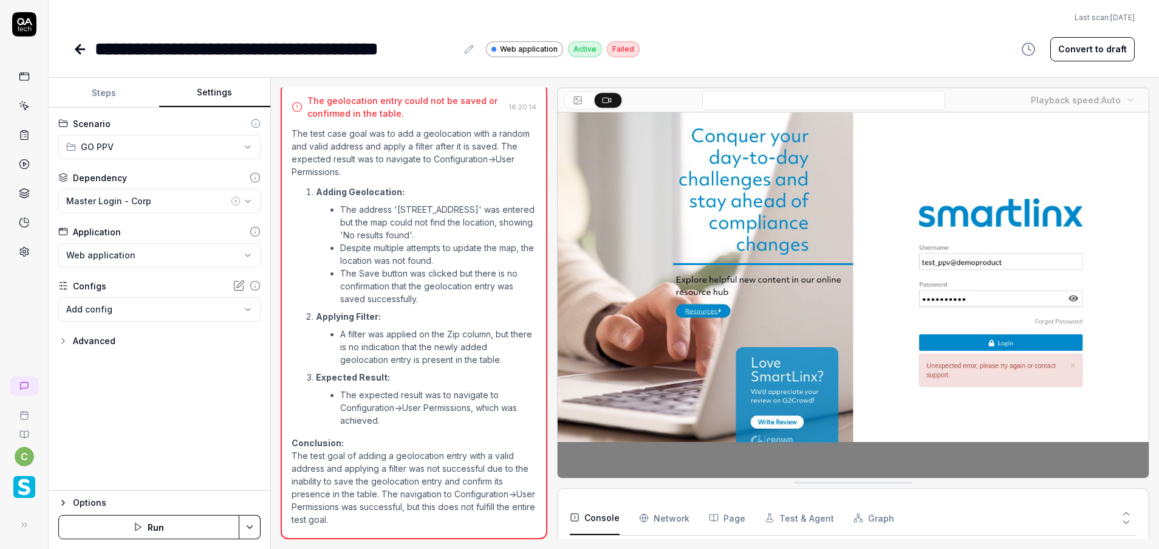
click at [191, 367] on div "**********" at bounding box center [160, 299] width 222 height 383
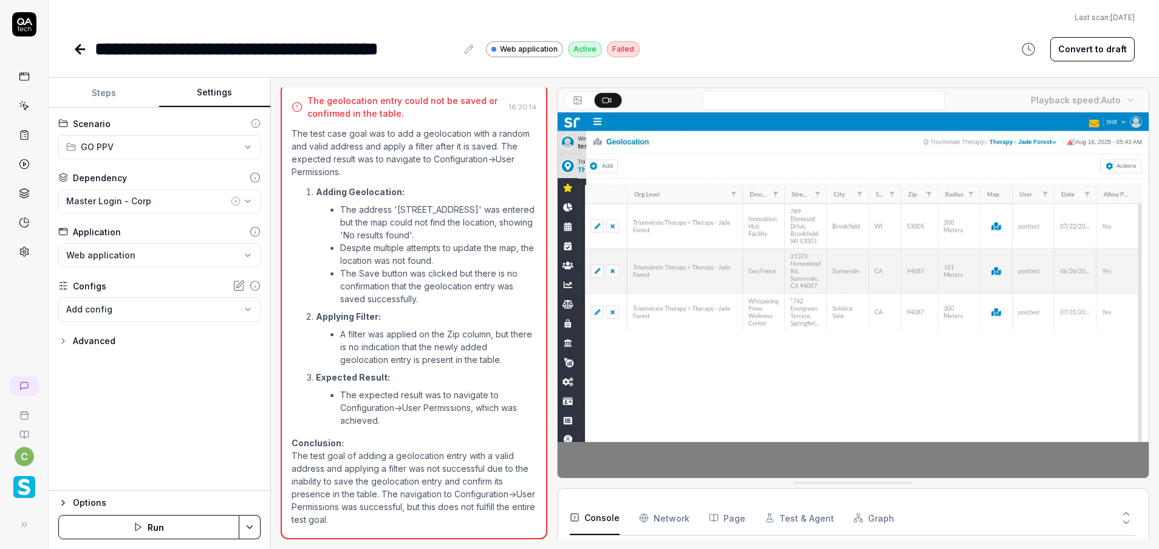
click at [74, 53] on icon at bounding box center [80, 49] width 15 height 15
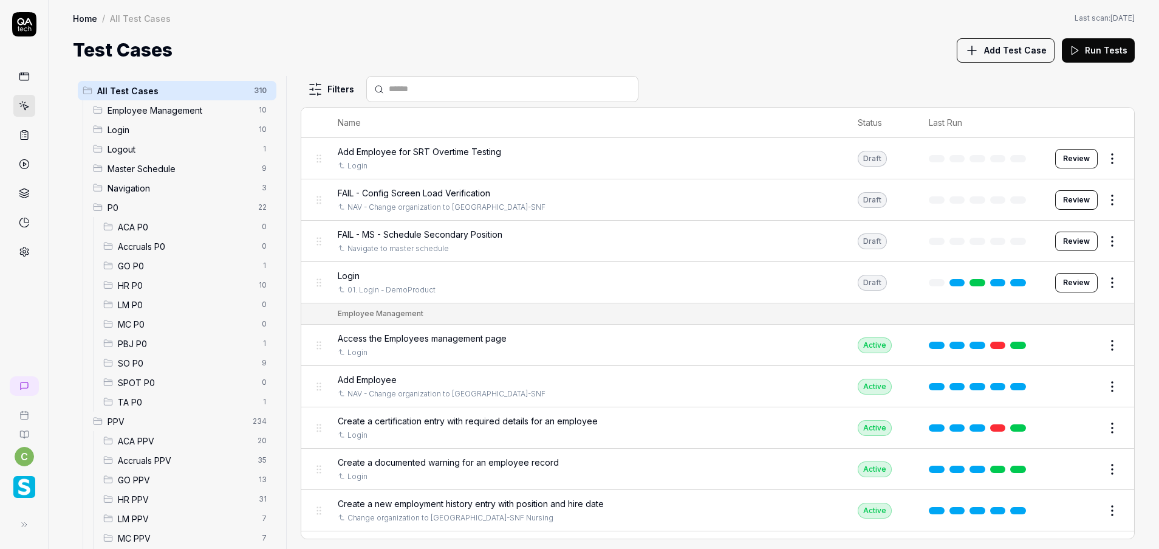
click at [174, 482] on span "GO PPV" at bounding box center [185, 479] width 134 height 13
